Goal: Task Accomplishment & Management: Manage account settings

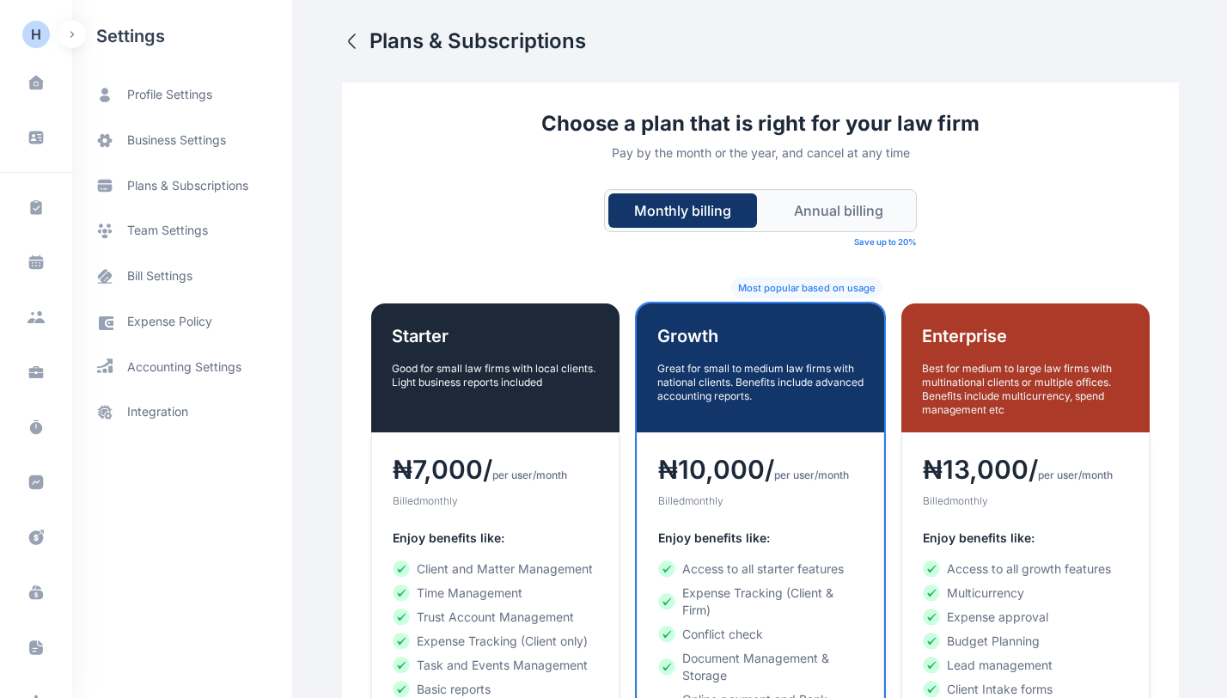
scroll to position [238, 0]
click at [37, 678] on div "A A" at bounding box center [36, 677] width 28 height 21
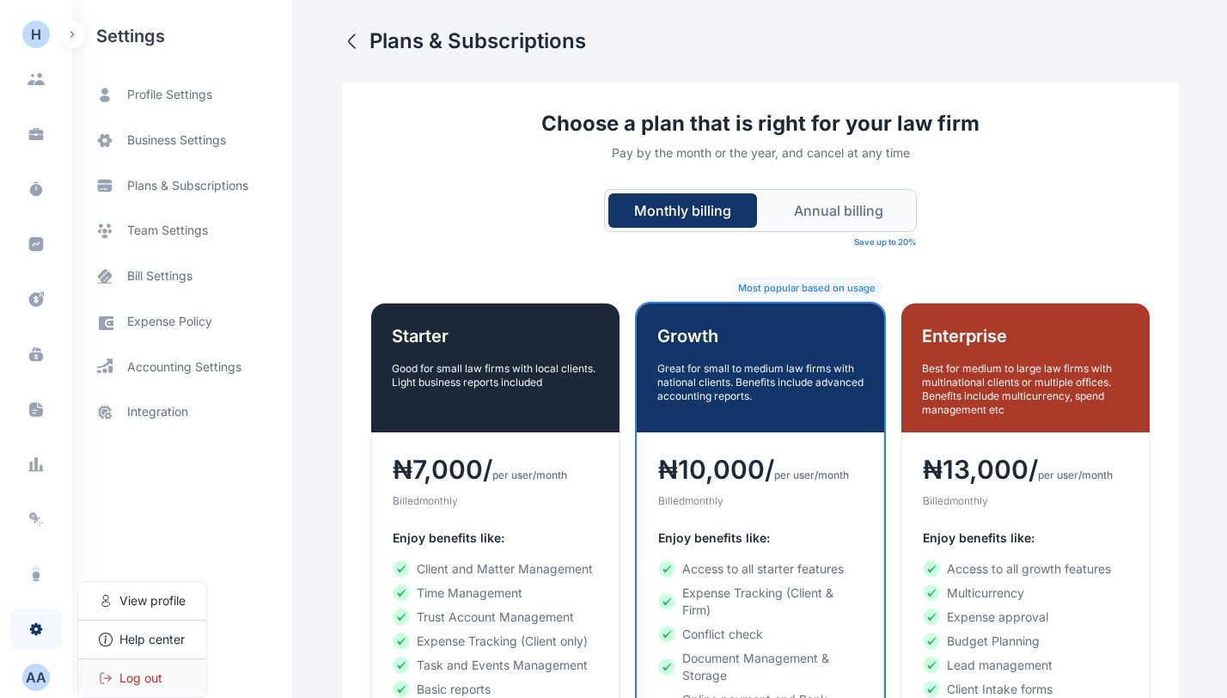
click at [143, 680] on span "Log out" at bounding box center [140, 677] width 43 height 17
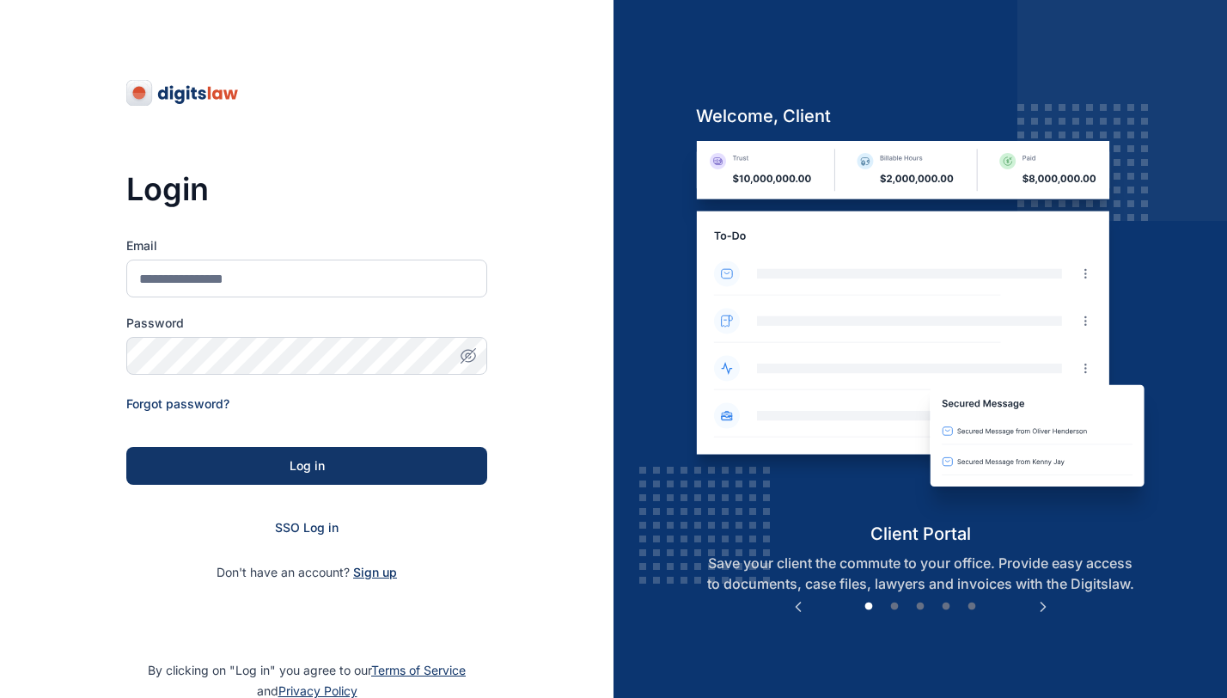
click at [374, 569] on span "Sign up" at bounding box center [375, 572] width 44 height 17
